Goal: Information Seeking & Learning: Learn about a topic

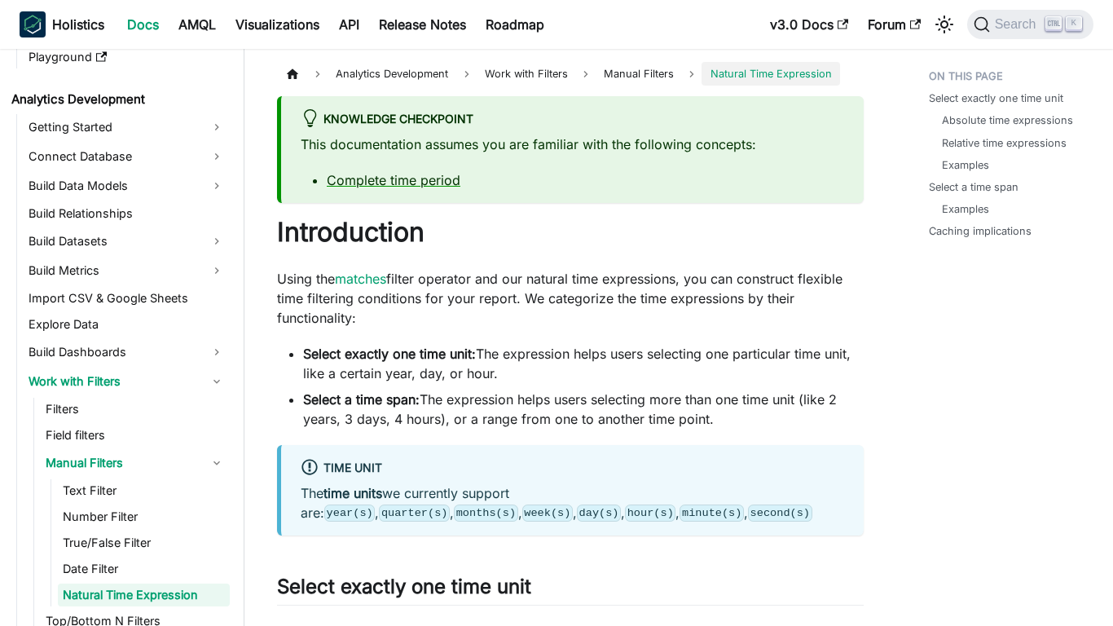
scroll to position [311, 0]
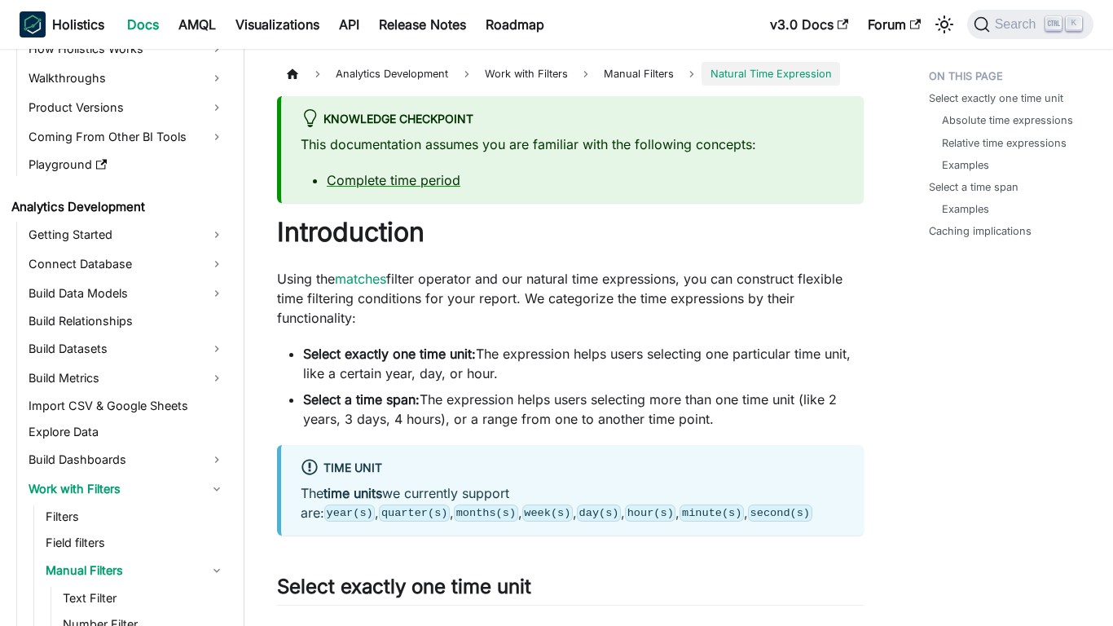
scroll to position [311, 0]
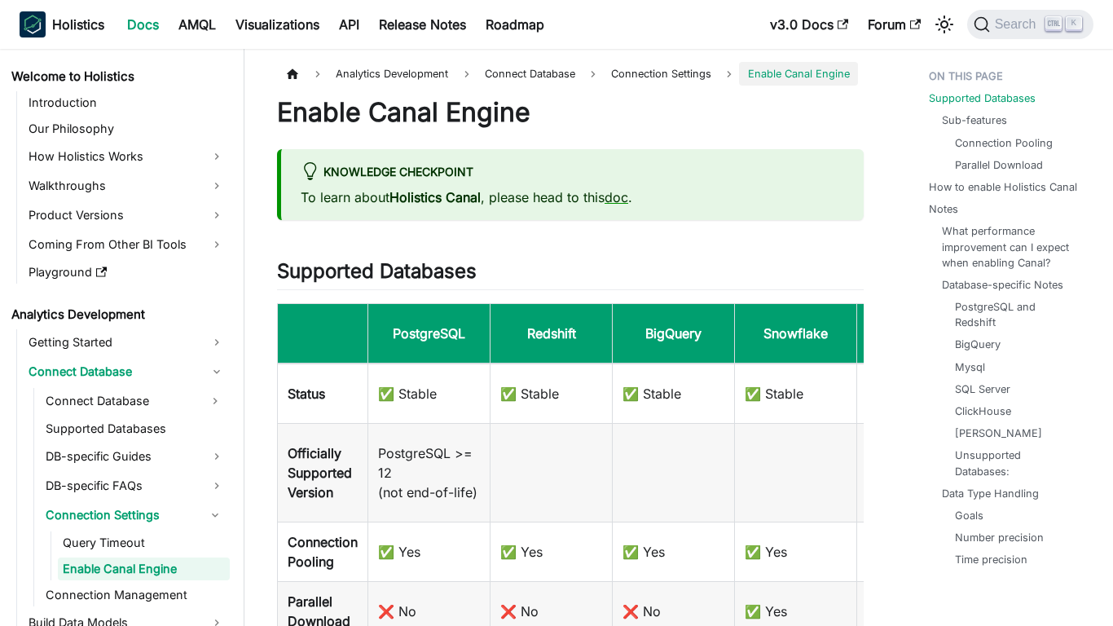
scroll to position [70, 0]
